Goal: Task Accomplishment & Management: Complete application form

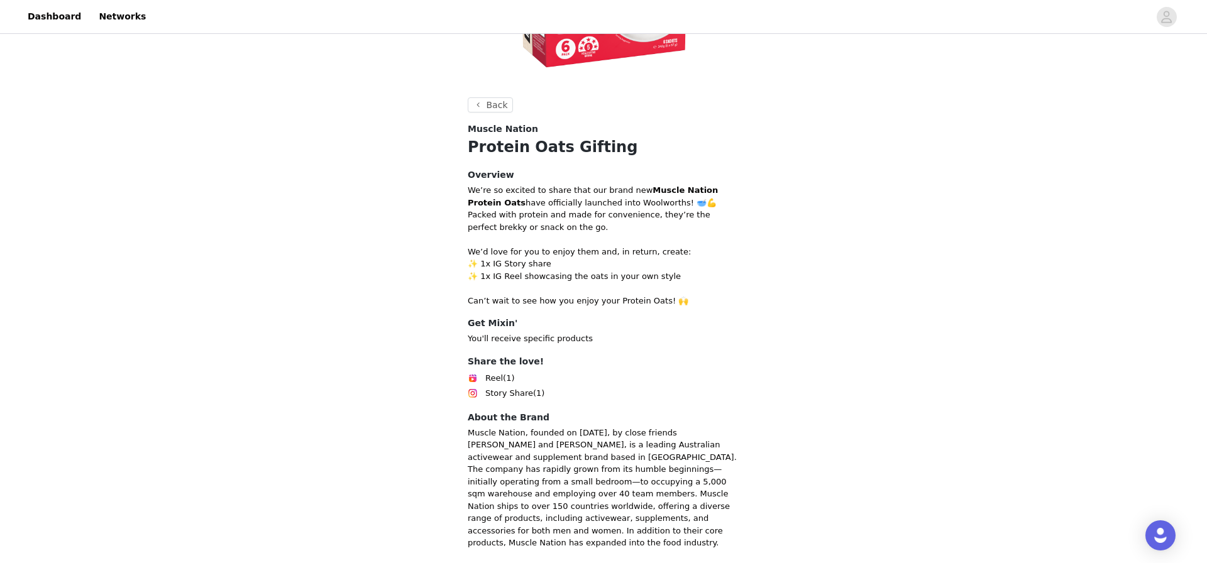
scroll to position [322, 0]
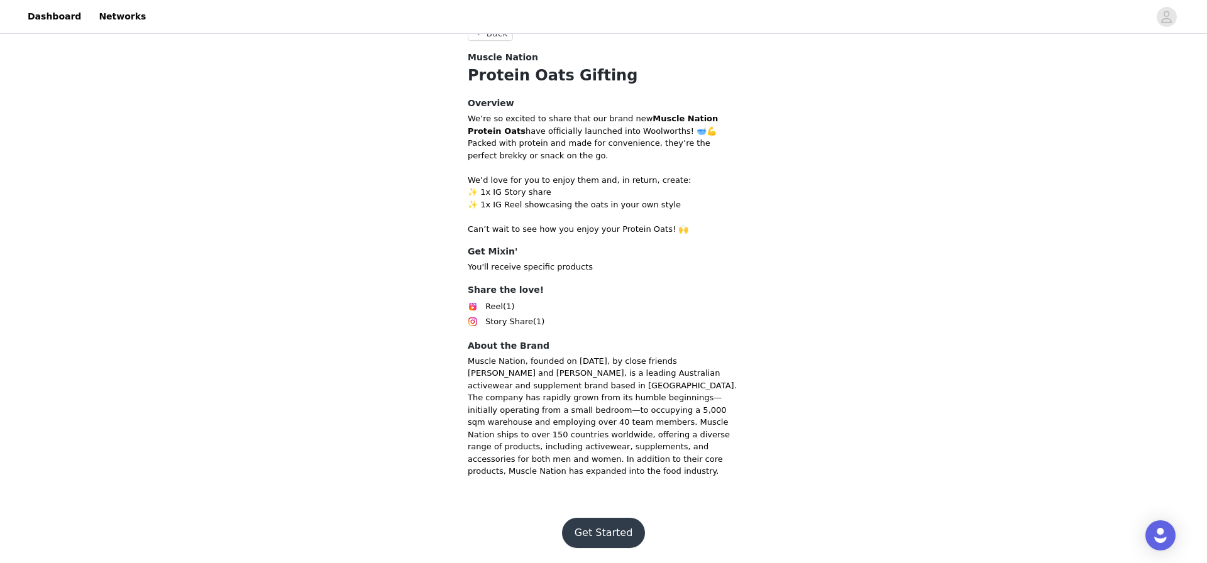
click at [610, 523] on button "Get Started" at bounding box center [604, 533] width 84 height 30
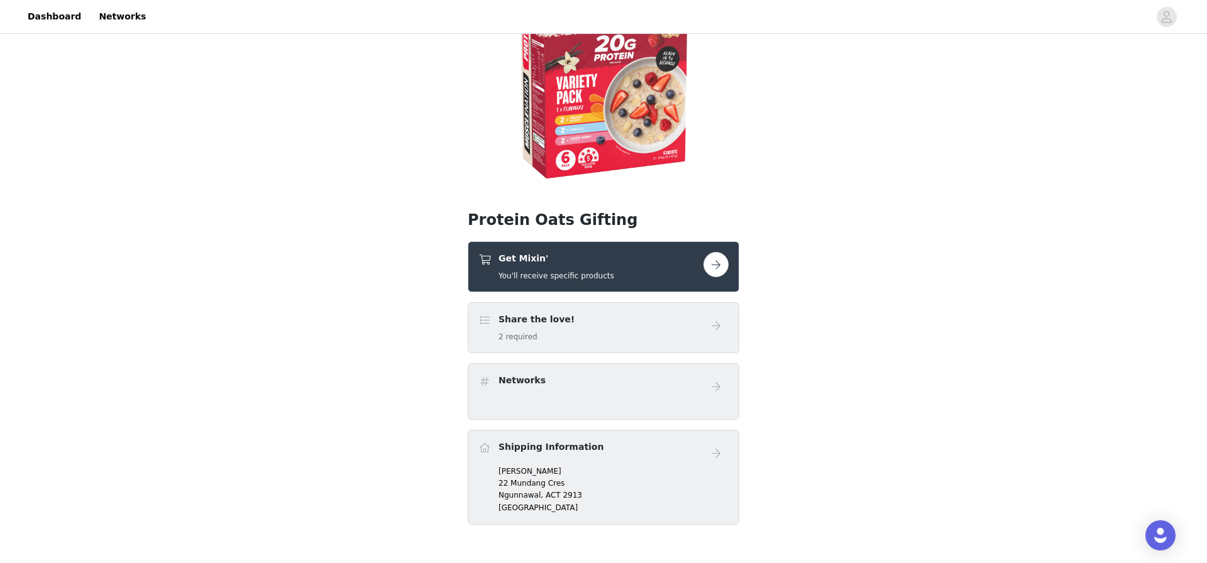
scroll to position [207, 0]
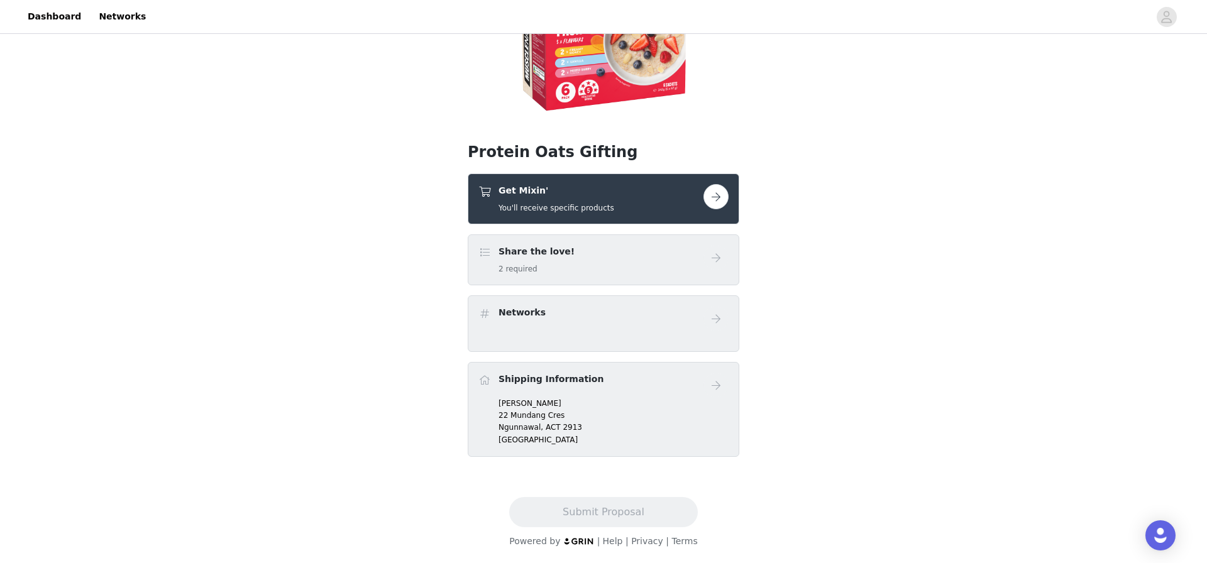
click at [642, 201] on div "Get Mixin' You'll receive specific products" at bounding box center [590, 199] width 225 height 30
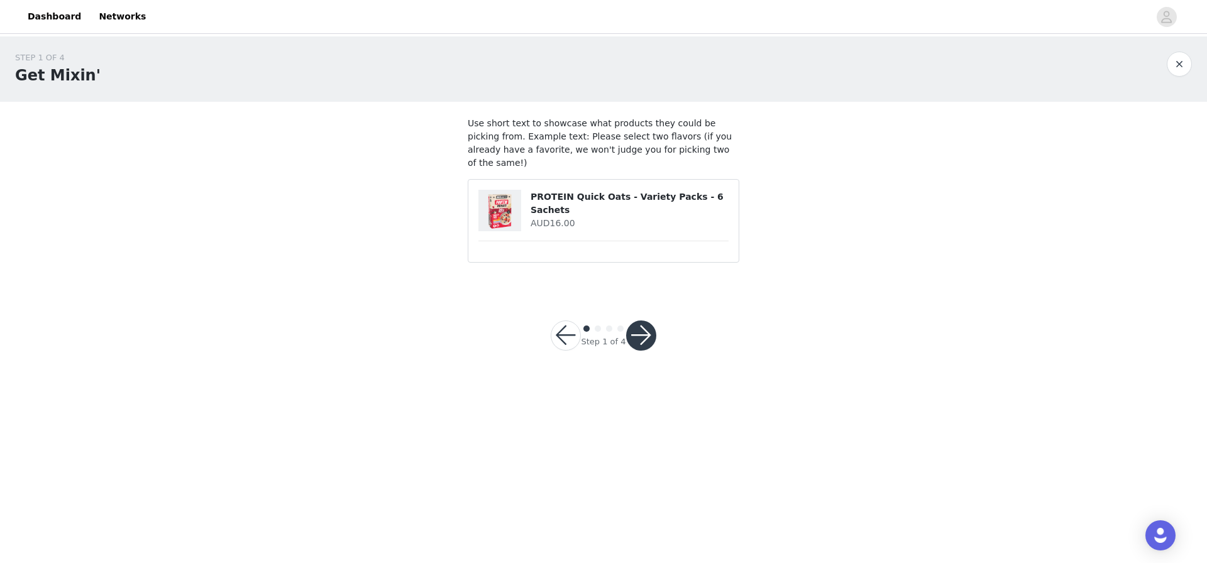
click at [640, 321] on button "button" at bounding box center [641, 336] width 30 height 30
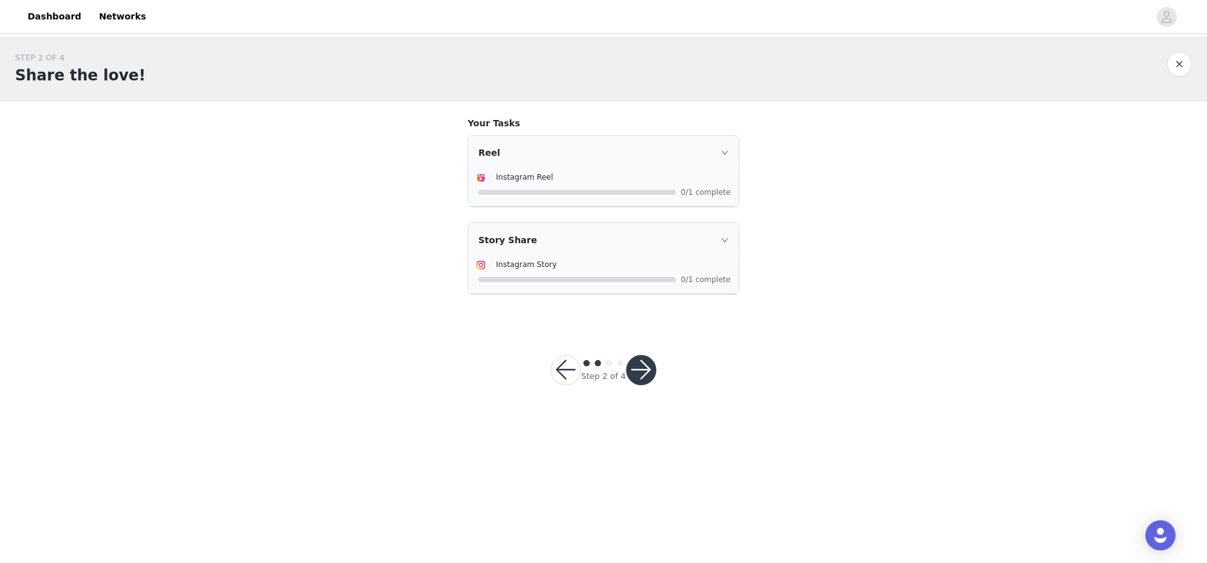
drag, startPoint x: 629, startPoint y: 389, endPoint x: 644, endPoint y: 374, distance: 21.3
click at [633, 387] on div "Step 2 of 4" at bounding box center [604, 370] width 136 height 60
click at [644, 374] on button "button" at bounding box center [641, 370] width 30 height 30
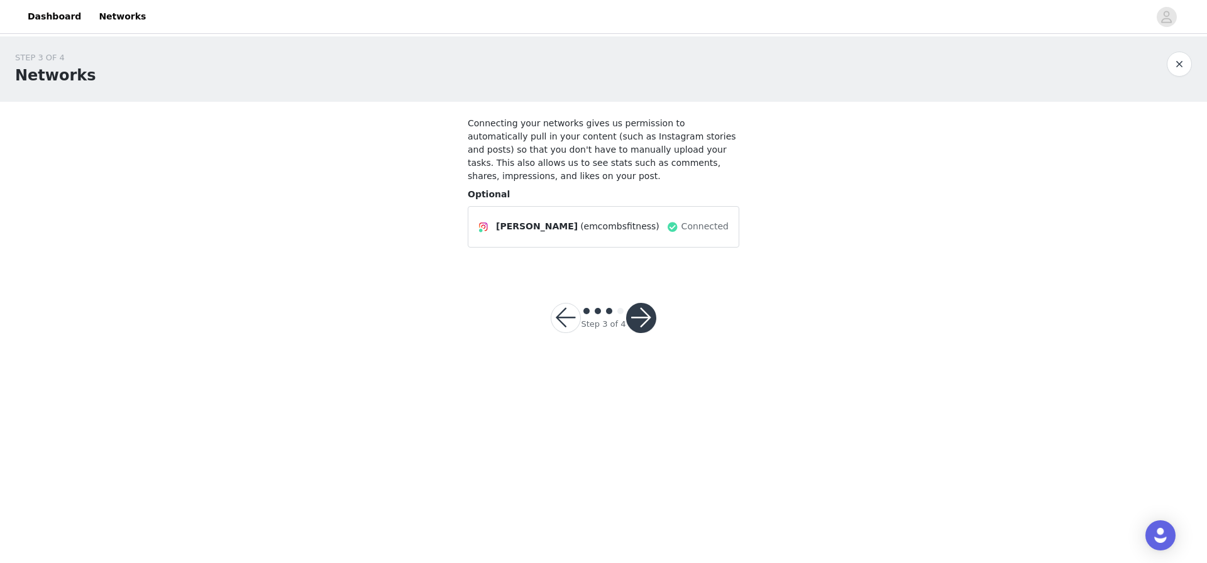
click at [642, 306] on button "button" at bounding box center [641, 318] width 30 height 30
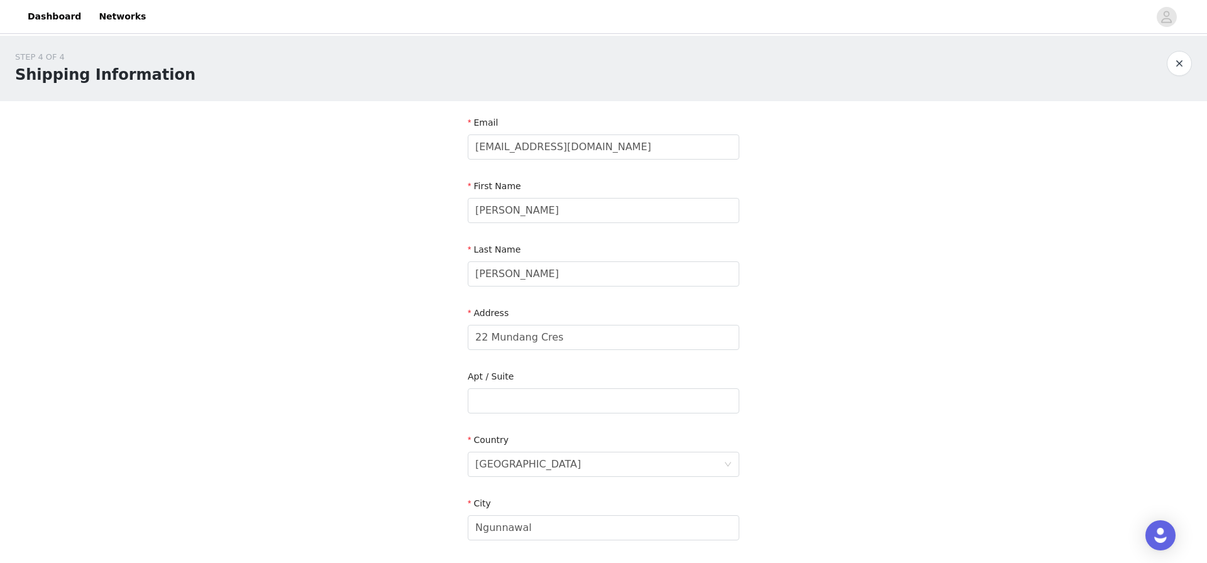
scroll to position [294, 0]
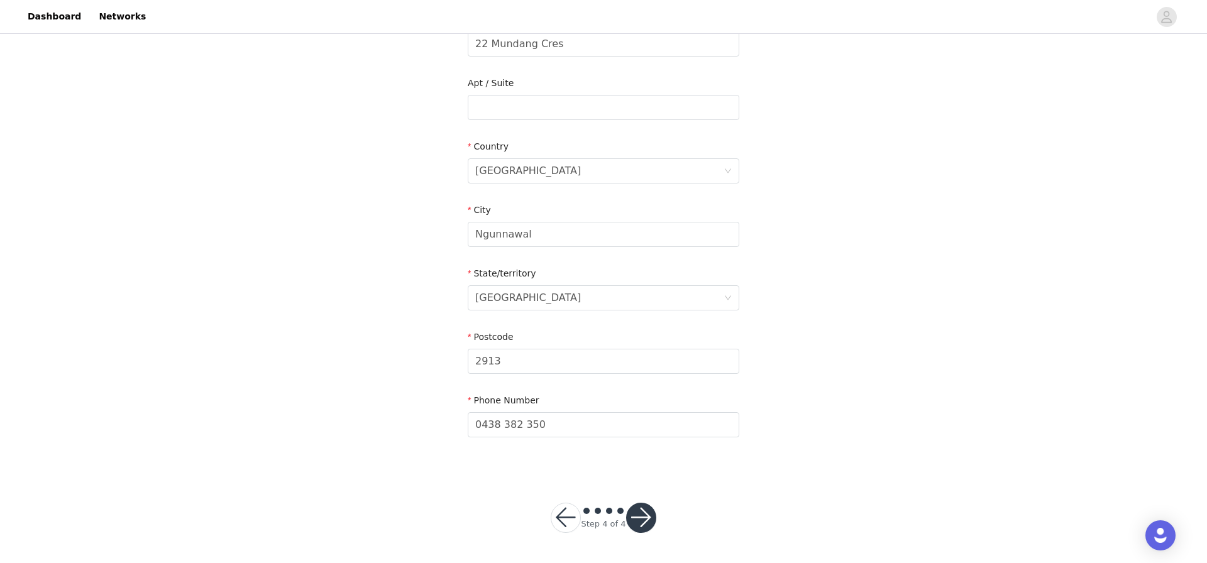
click at [635, 520] on button "button" at bounding box center [641, 518] width 30 height 30
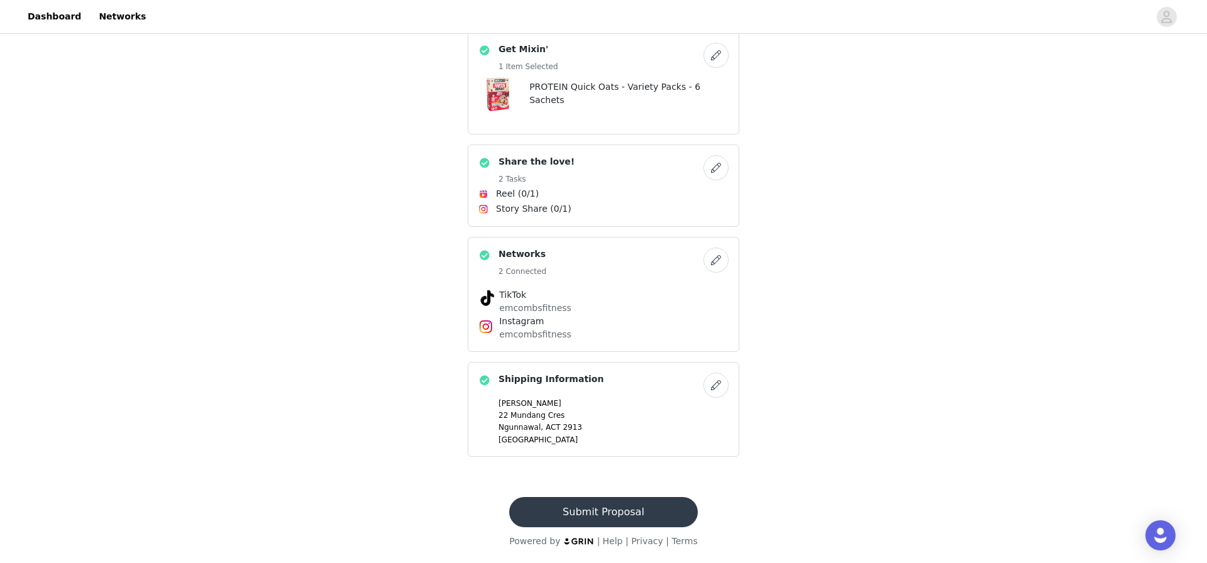
click at [573, 514] on button "Submit Proposal" at bounding box center [603, 512] width 188 height 30
